Goal: Transaction & Acquisition: Obtain resource

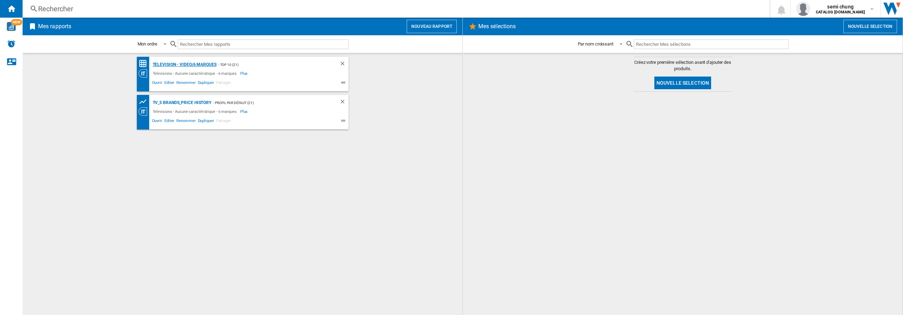
click at [184, 65] on div "Television - video/6 marques" at bounding box center [184, 64] width 66 height 9
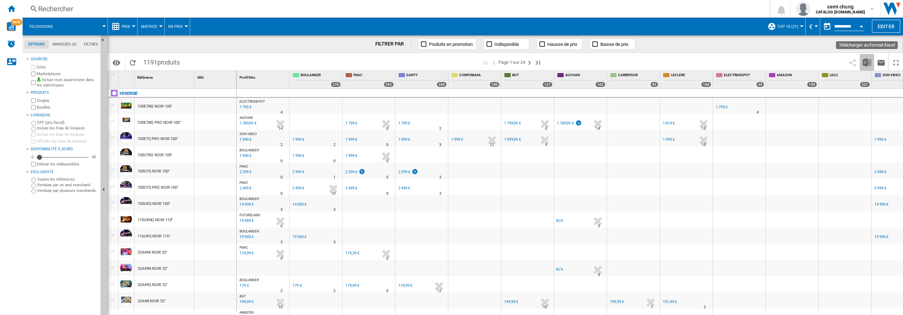
click at [867, 63] on img "Télécharger au format Excel" at bounding box center [867, 62] width 8 height 8
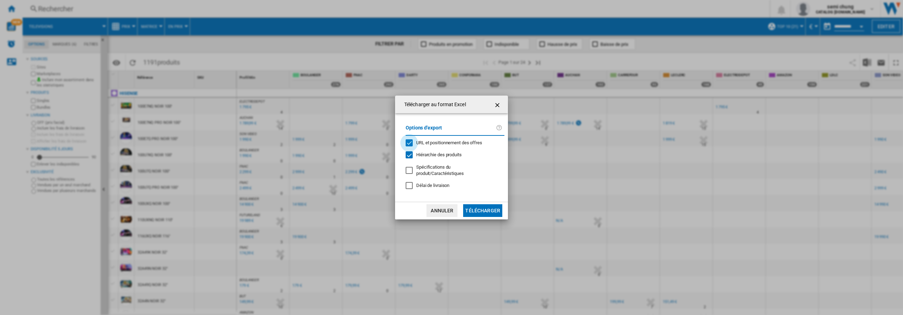
click at [410, 145] on div "URL et positionnement des offres" at bounding box center [409, 142] width 7 height 7
click at [409, 155] on div "Hiérarchie des produits" at bounding box center [409, 154] width 7 height 7
click at [477, 211] on button "Télécharger" at bounding box center [482, 210] width 39 height 13
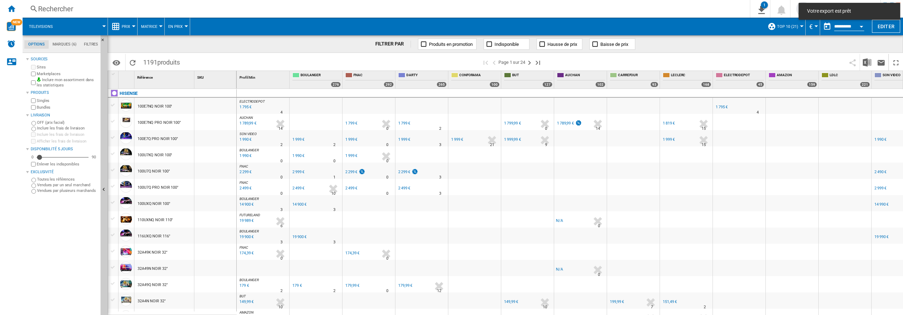
click at [845, 10] on span "Votre export est prêt" at bounding box center [849, 11] width 89 height 7
click at [9, 9] on ng-md-icon "Accueil" at bounding box center [11, 8] width 8 height 8
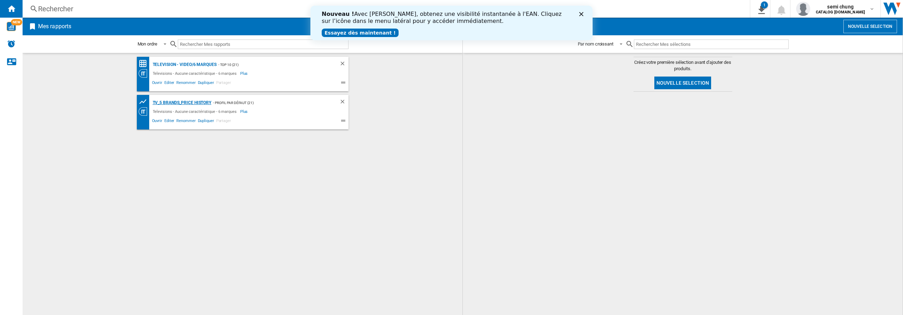
click at [194, 101] on div "TV_5 Brands_Price History" at bounding box center [181, 102] width 61 height 9
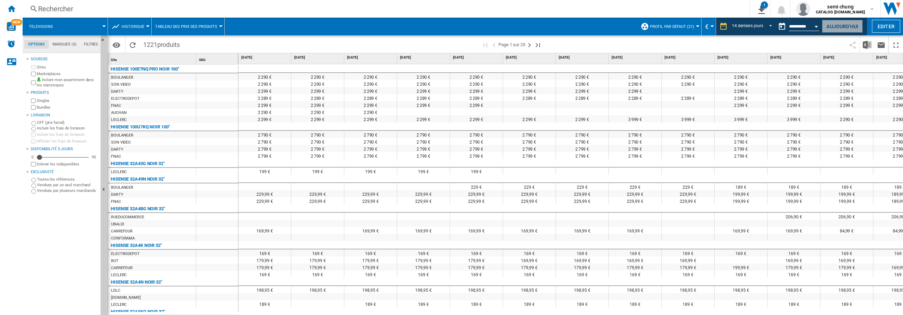
click at [838, 29] on button "Aujourd'hui" at bounding box center [842, 26] width 41 height 13
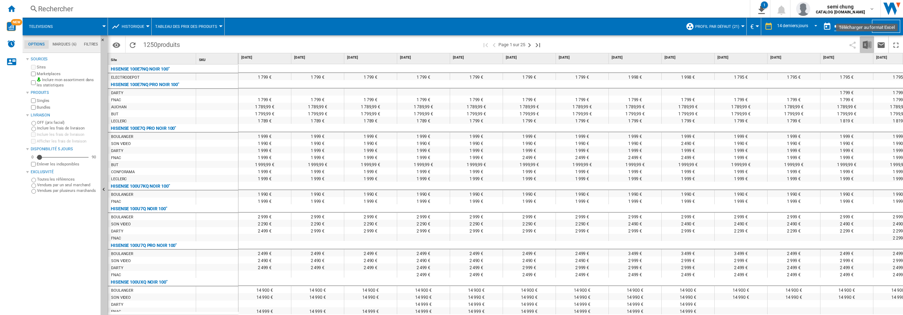
click at [866, 45] on img "Télécharger au format Excel" at bounding box center [867, 45] width 8 height 8
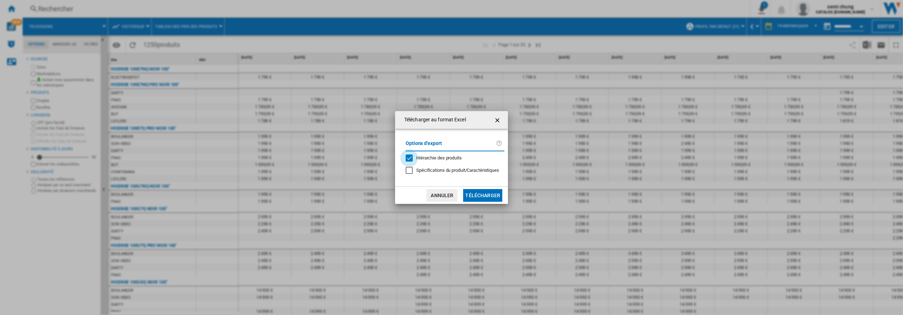
click at [407, 158] on div "Hiérarchie des produits" at bounding box center [409, 157] width 7 height 7
click at [485, 197] on button "Télécharger" at bounding box center [482, 195] width 39 height 13
